Goal: Information Seeking & Learning: Learn about a topic

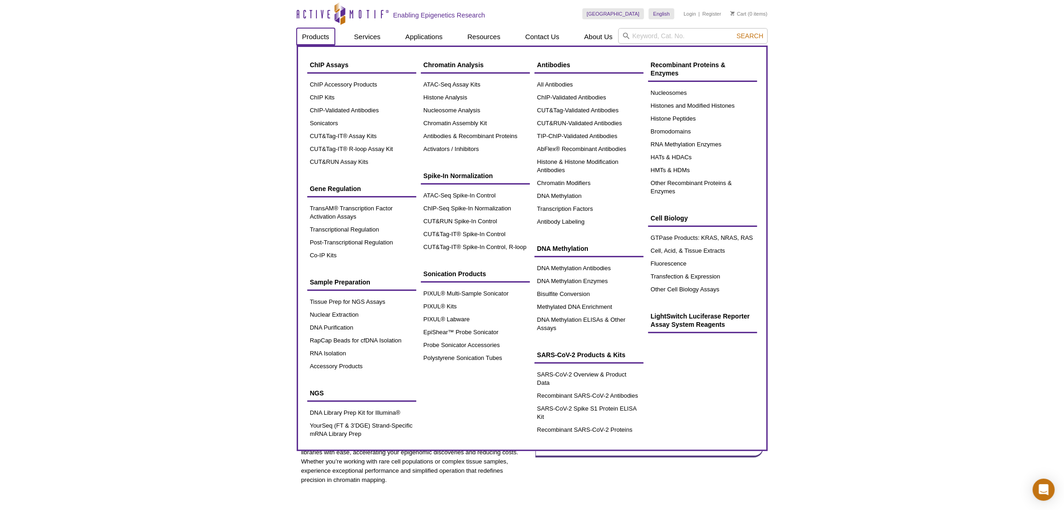
click at [333, 40] on link "Products" at bounding box center [316, 36] width 38 height 17
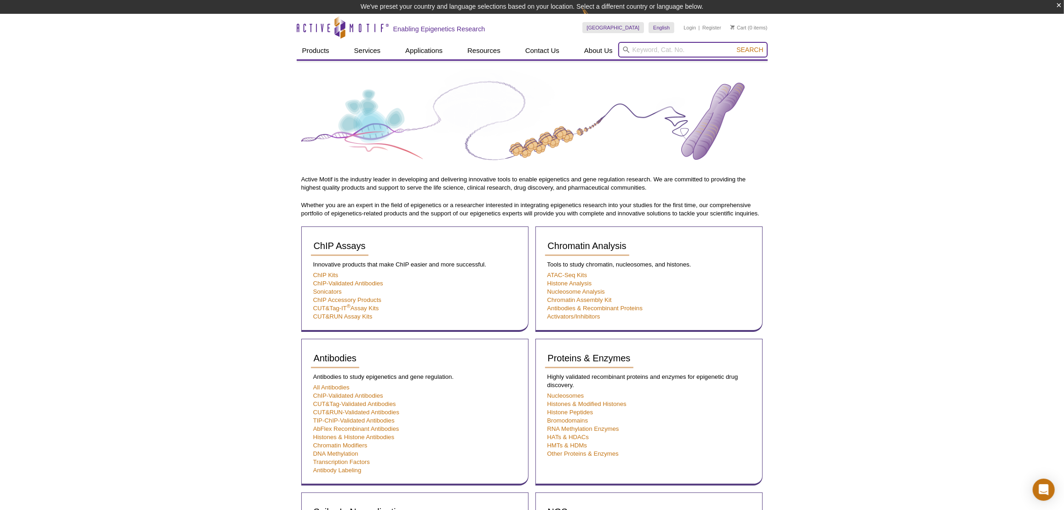
click at [642, 52] on input "search" at bounding box center [693, 50] width 150 height 16
paste input "53160"
type input "53160 – CUT&Tag-IT Assay Kit - Anti-Rabbit"
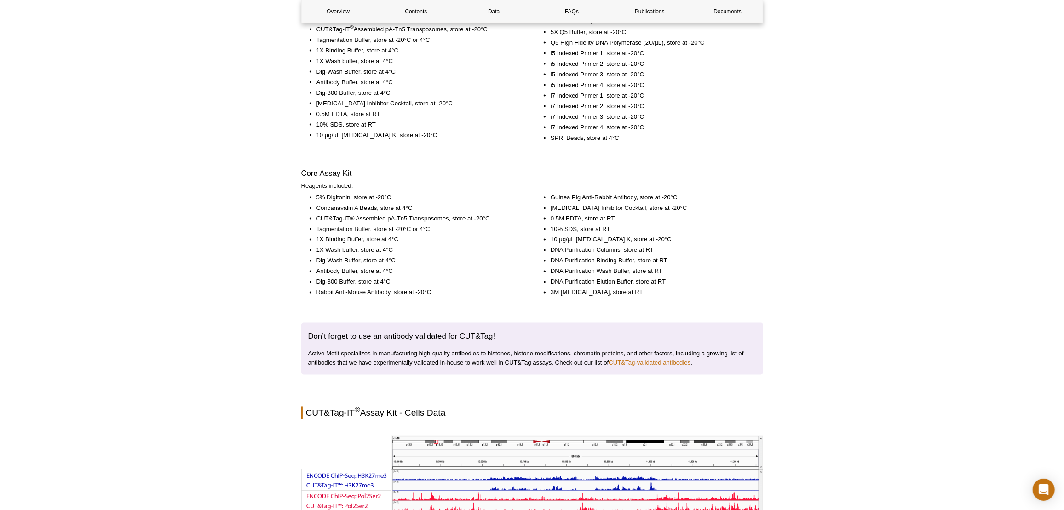
scroll to position [1463, 0]
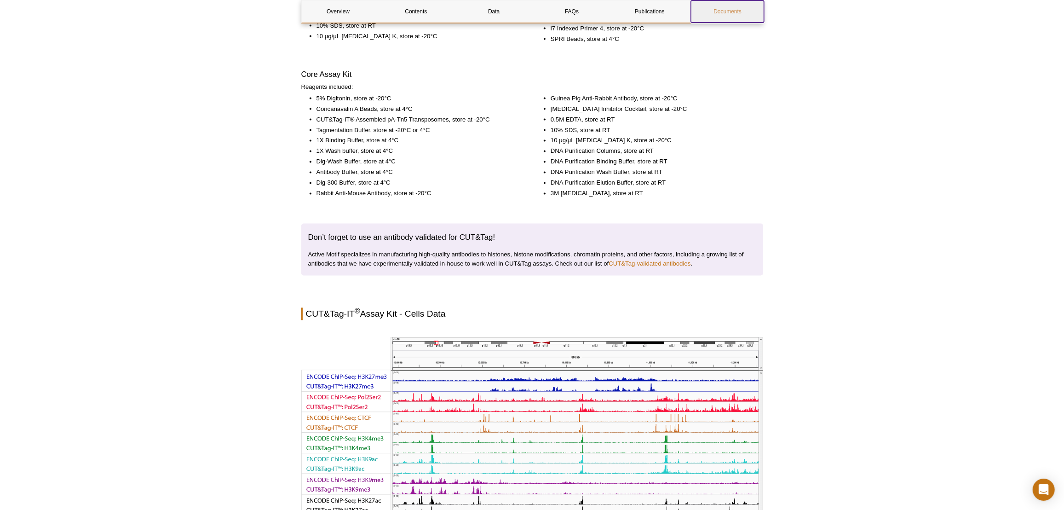
click at [740, 12] on link "Documents" at bounding box center [727, 11] width 73 height 22
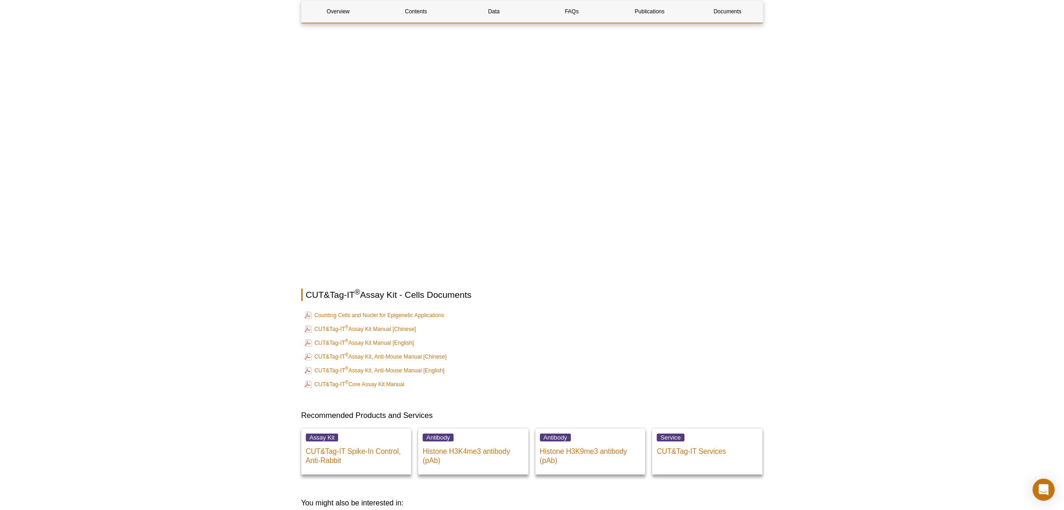
scroll to position [2994, 0]
click at [325, 338] on link "CUT&Tag-IT ® Assay Kit Manual [English]" at bounding box center [359, 343] width 109 height 11
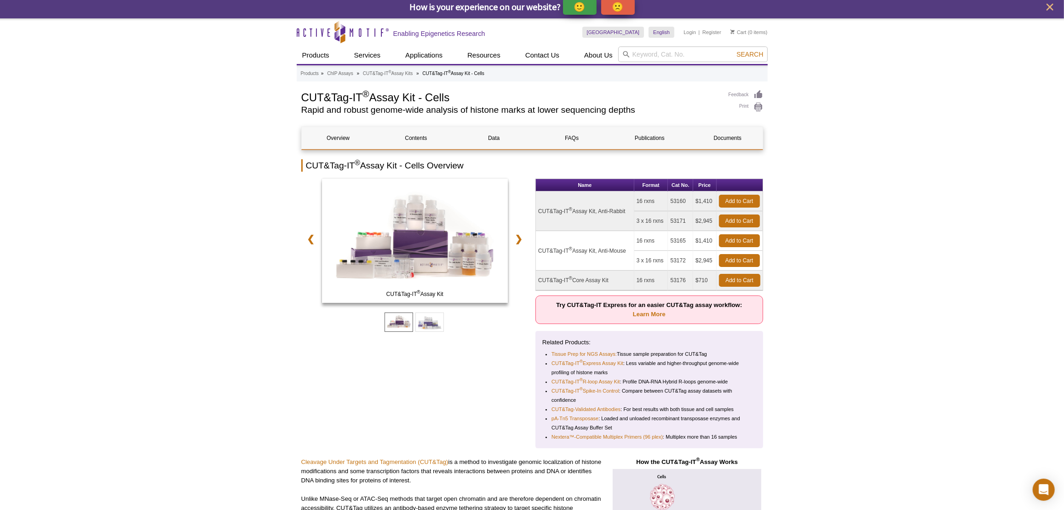
scroll to position [3, 0]
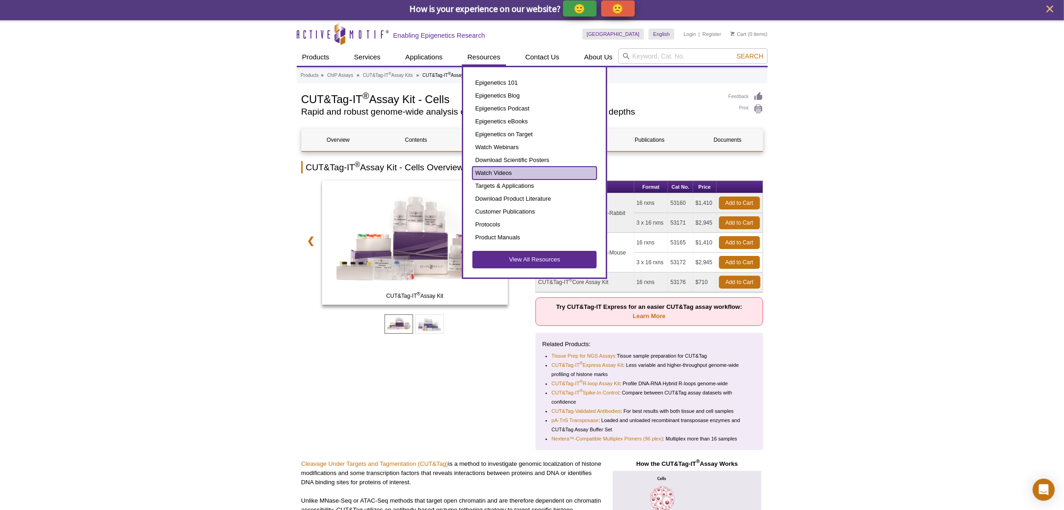
click at [487, 169] on link "Watch Videos" at bounding box center [534, 173] width 124 height 13
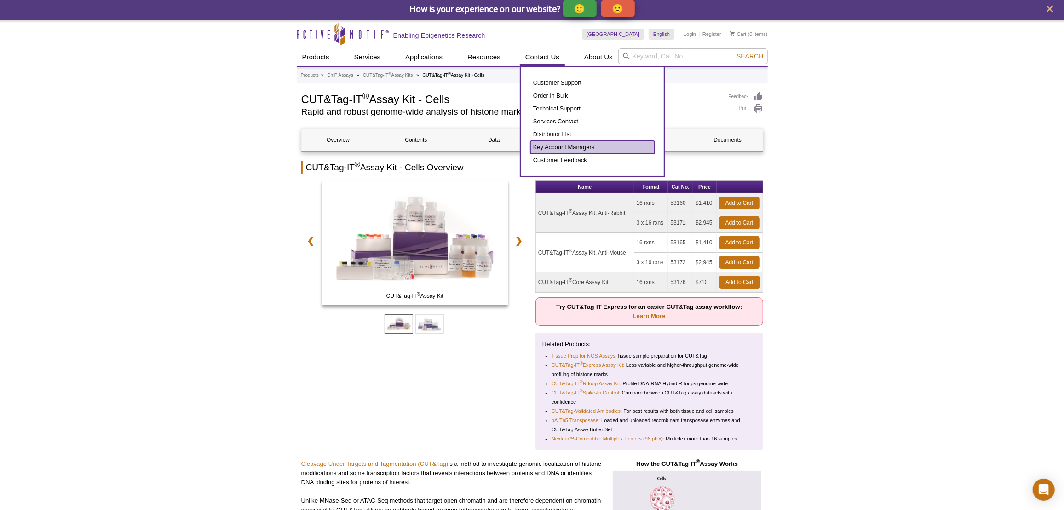
click at [534, 147] on link "Key Account Managers" at bounding box center [592, 147] width 124 height 13
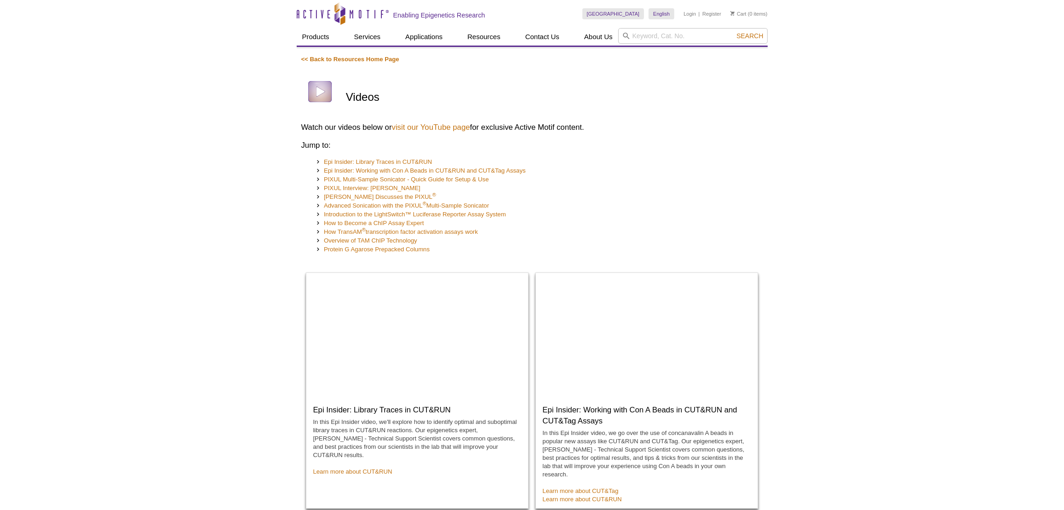
scroll to position [125, 0]
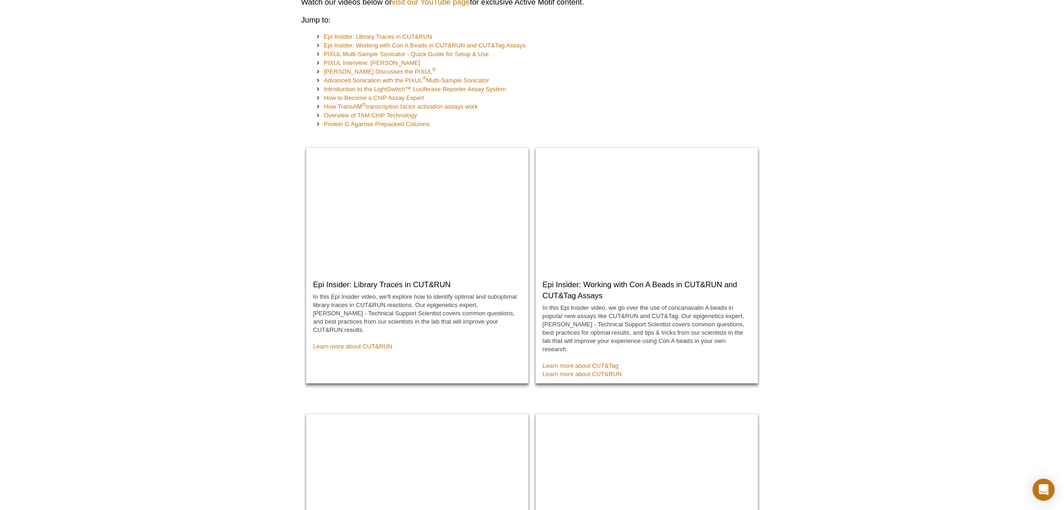
click at [609, 291] on h3 "Epi Insider: Working with Con A Beads in CUT&RUN and CUT&Tag Assays" at bounding box center [650, 286] width 215 height 29
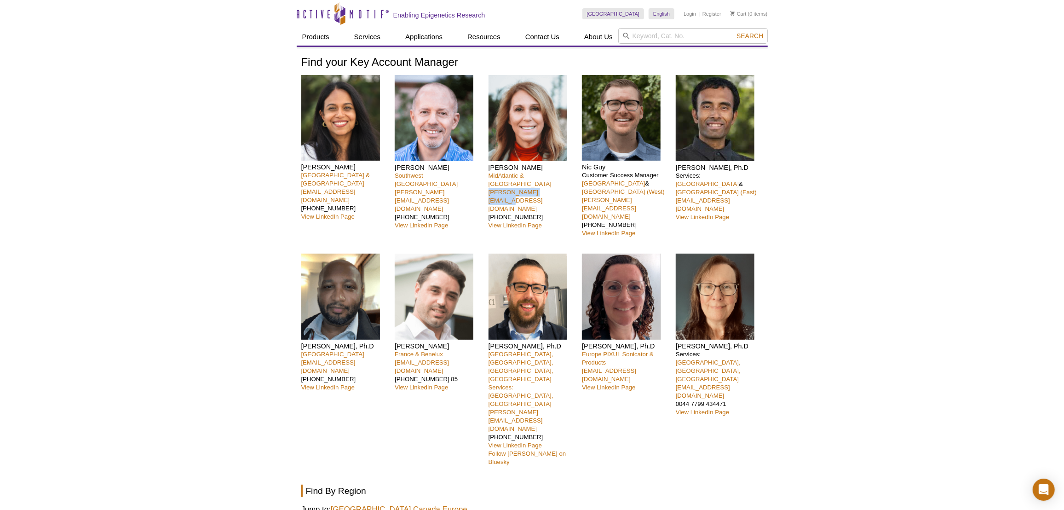
drag, startPoint x: 486, startPoint y: 194, endPoint x: 552, endPoint y: 191, distance: 65.4
click at [552, 191] on div "Nivanka Paranavitana San Francisco Bay Area & WA nparanavitana@activemotif.com …" at bounding box center [532, 275] width 462 height 400
click at [555, 193] on p "MidAtlantic & Southeast United States femia@activemotif.com 973-610-2026 View L…" at bounding box center [532, 201] width 87 height 58
drag, startPoint x: 555, startPoint y: 193, endPoint x: 485, endPoint y: 194, distance: 69.9
click at [485, 194] on div "Nivanka Paranavitana San Francisco Bay Area & WA nparanavitana@activemotif.com …" at bounding box center [532, 275] width 462 height 400
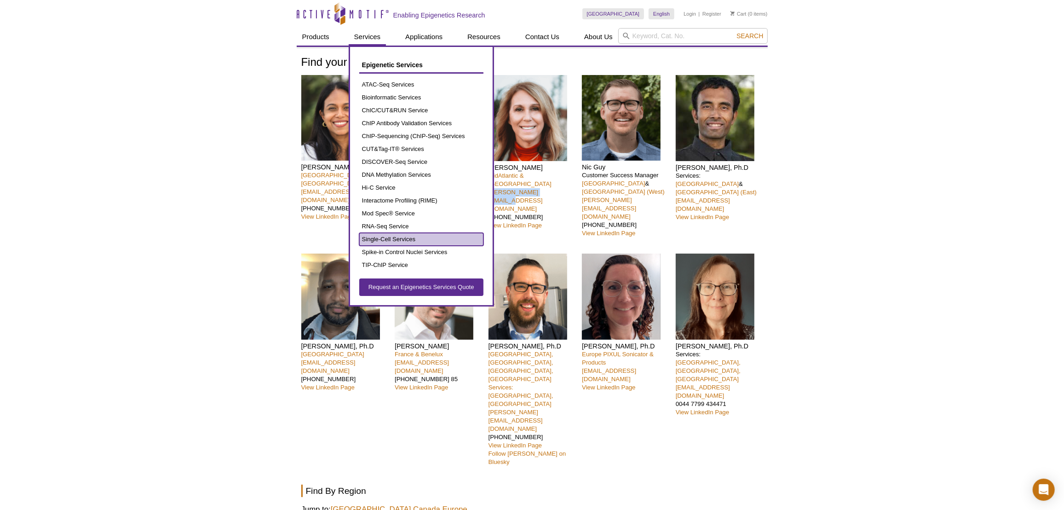
click at [403, 240] on link "Single-Cell Services" at bounding box center [421, 239] width 124 height 13
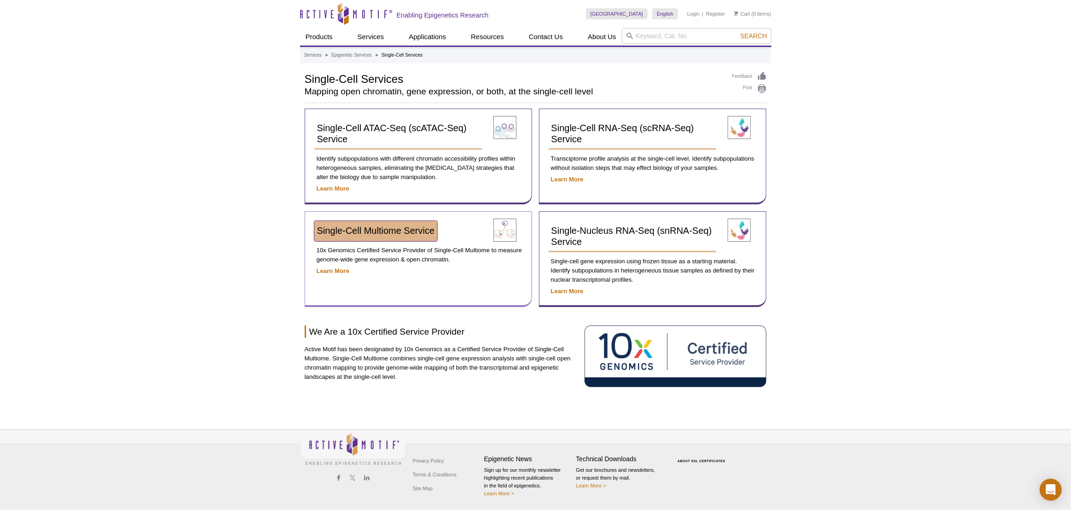
click at [342, 231] on span "Single-Cell Multiome Service​" at bounding box center [376, 230] width 118 height 10
click at [209, 176] on div "Active Motif Logo Enabling Epigenetics Research 0 Search Skip to content Active…" at bounding box center [535, 255] width 1071 height 510
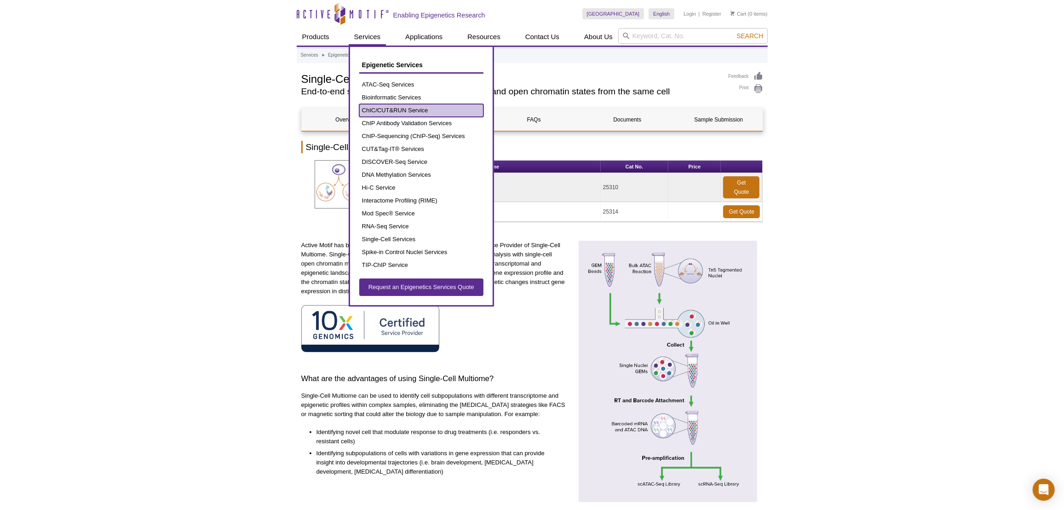
click at [370, 110] on link "ChIC/CUT&RUN Service" at bounding box center [421, 110] width 124 height 13
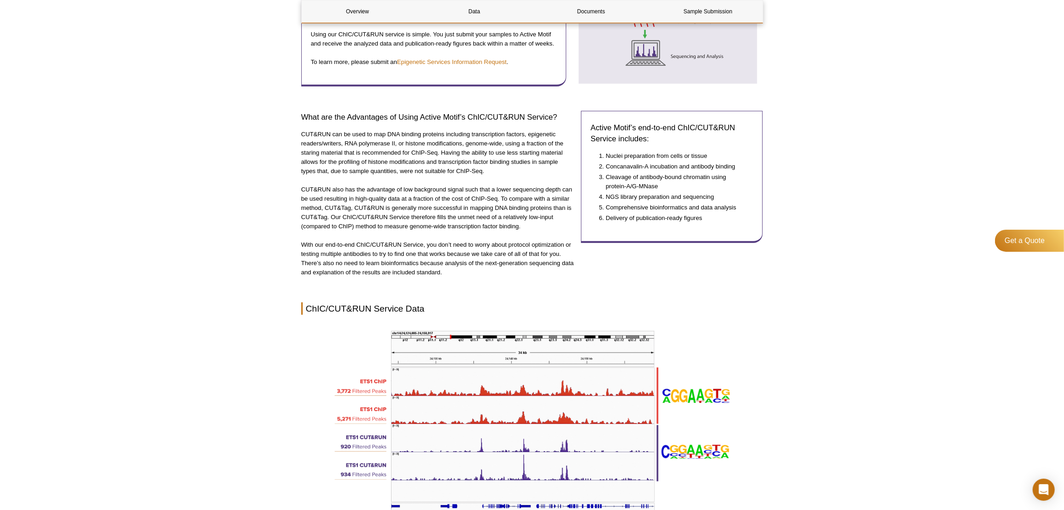
scroll to position [460, 0]
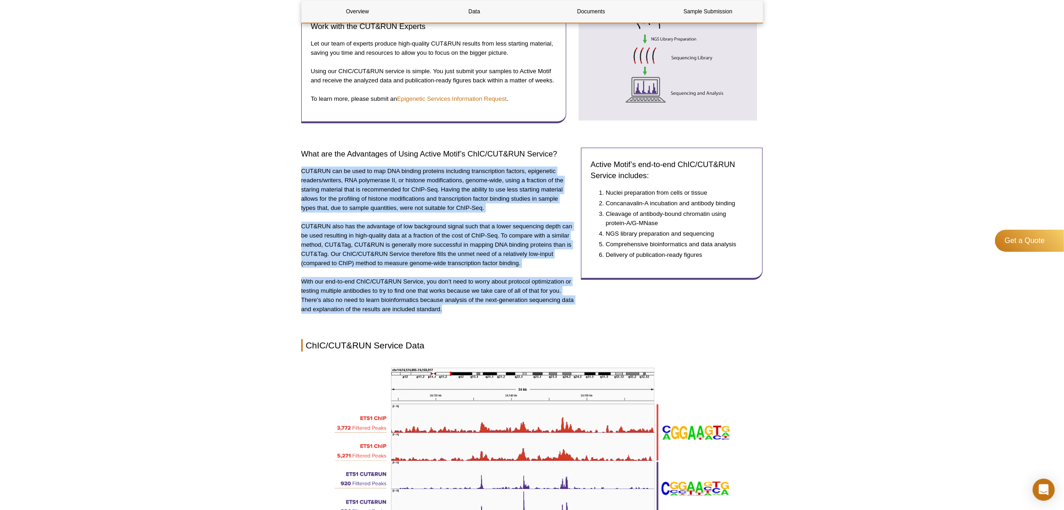
drag, startPoint x: 455, startPoint y: 298, endPoint x: 301, endPoint y: 160, distance: 206.9
click at [301, 160] on div "What are the Advantages of Using Active Motif’s ChIC/CUT&RUN Service? CUT&RUN c…" at bounding box center [437, 230] width 273 height 183
click at [390, 246] on p "CUT&RUN also has the advantage of low background signal such that a lower seque…" at bounding box center [437, 245] width 273 height 46
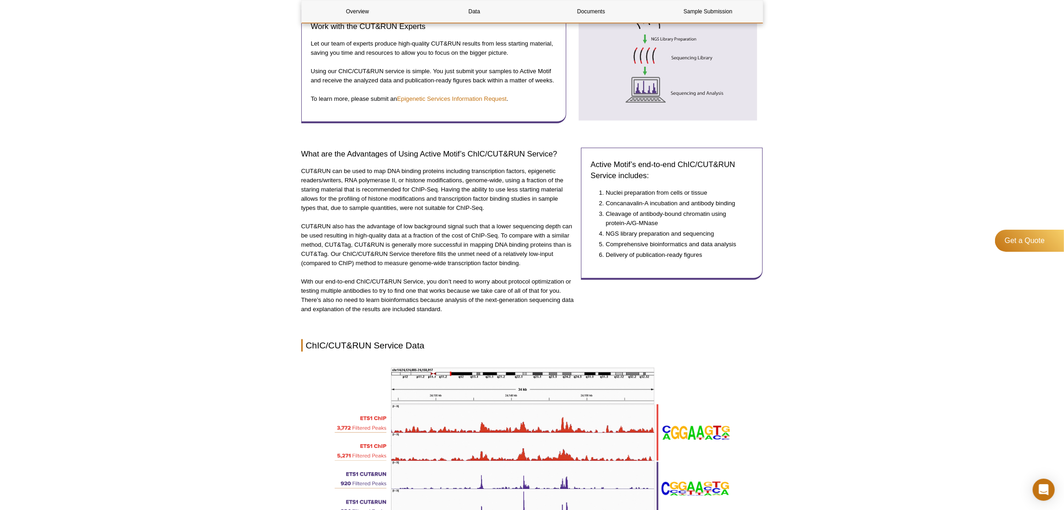
click at [389, 277] on p "With our end-to-end ChIC/CUT&RUN Service, you don’t need to worry about protoco…" at bounding box center [437, 295] width 273 height 37
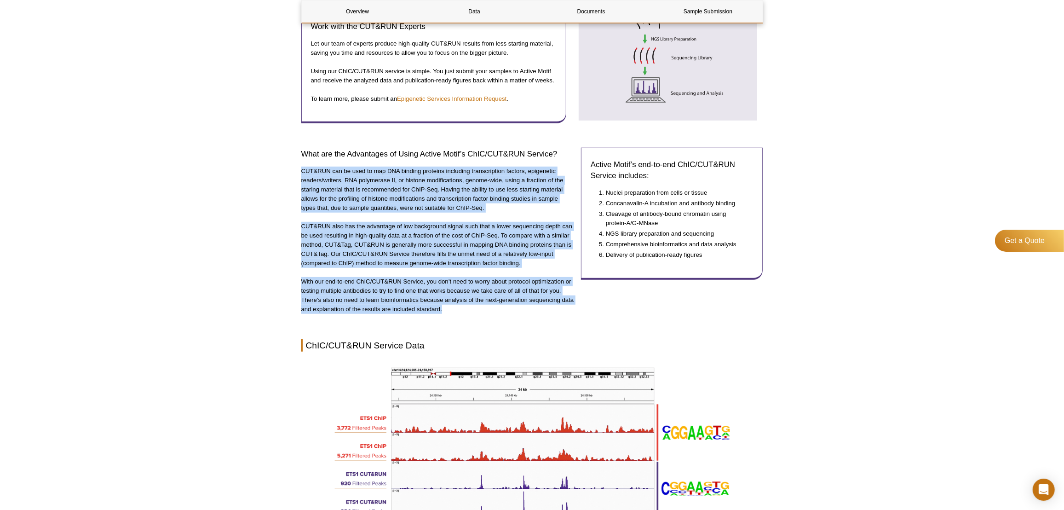
drag, startPoint x: 301, startPoint y: 162, endPoint x: 455, endPoint y: 300, distance: 206.5
click at [455, 300] on div "What are the Advantages of Using Active Motif’s ChIC/CUT&RUN Service? CUT&RUN c…" at bounding box center [437, 230] width 273 height 183
click at [455, 300] on p "With our end-to-end ChIC/CUT&RUN Service, you don’t need to worry about protoco…" at bounding box center [437, 295] width 273 height 37
drag, startPoint x: 455, startPoint y: 300, endPoint x: 302, endPoint y: 156, distance: 210.6
click at [302, 156] on div "What are the Advantages of Using Active Motif’s ChIC/CUT&RUN Service? CUT&RUN c…" at bounding box center [437, 230] width 273 height 183
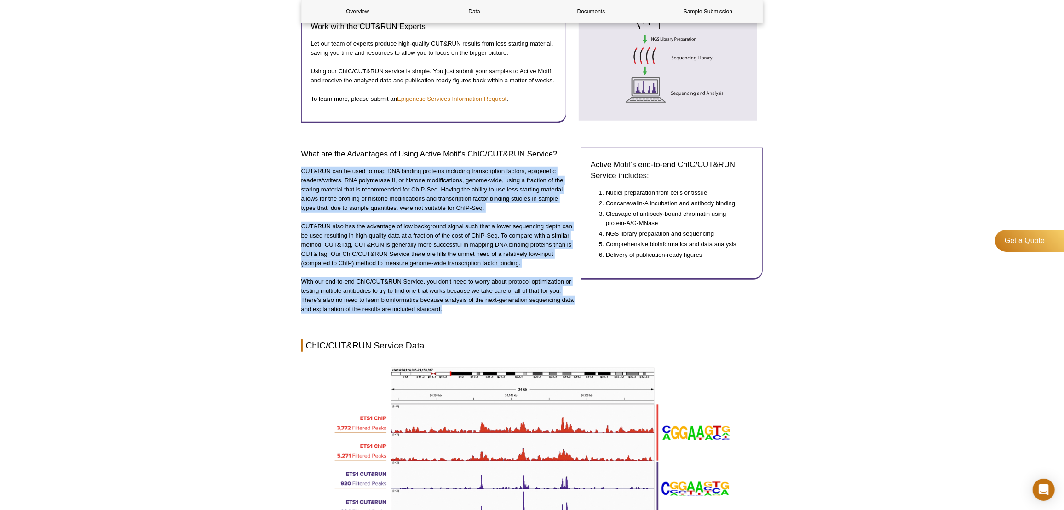
click at [302, 167] on p "CUT&RUN can be used to map DNA binding proteins including transcription factors…" at bounding box center [437, 190] width 273 height 46
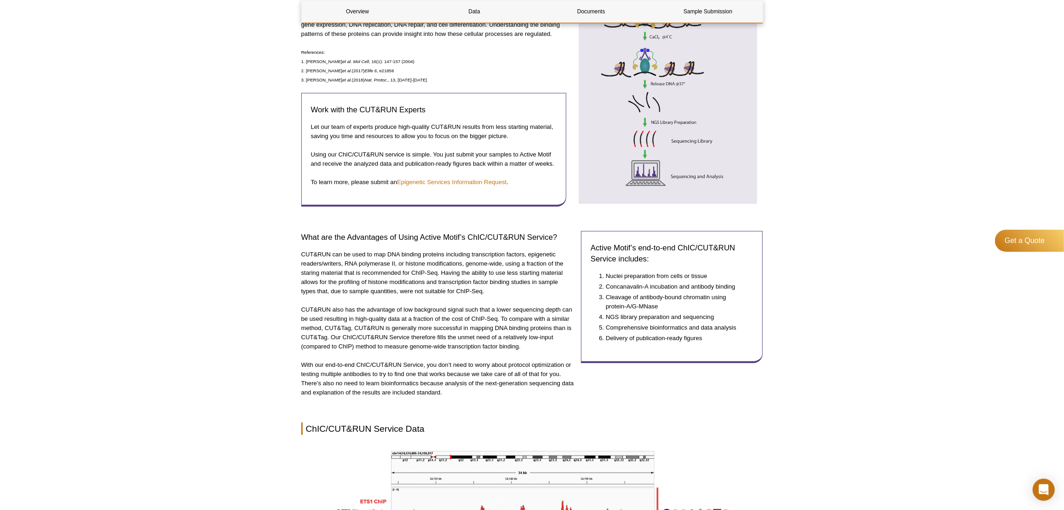
scroll to position [167, 0]
